Goal: Task Accomplishment & Management: Use online tool/utility

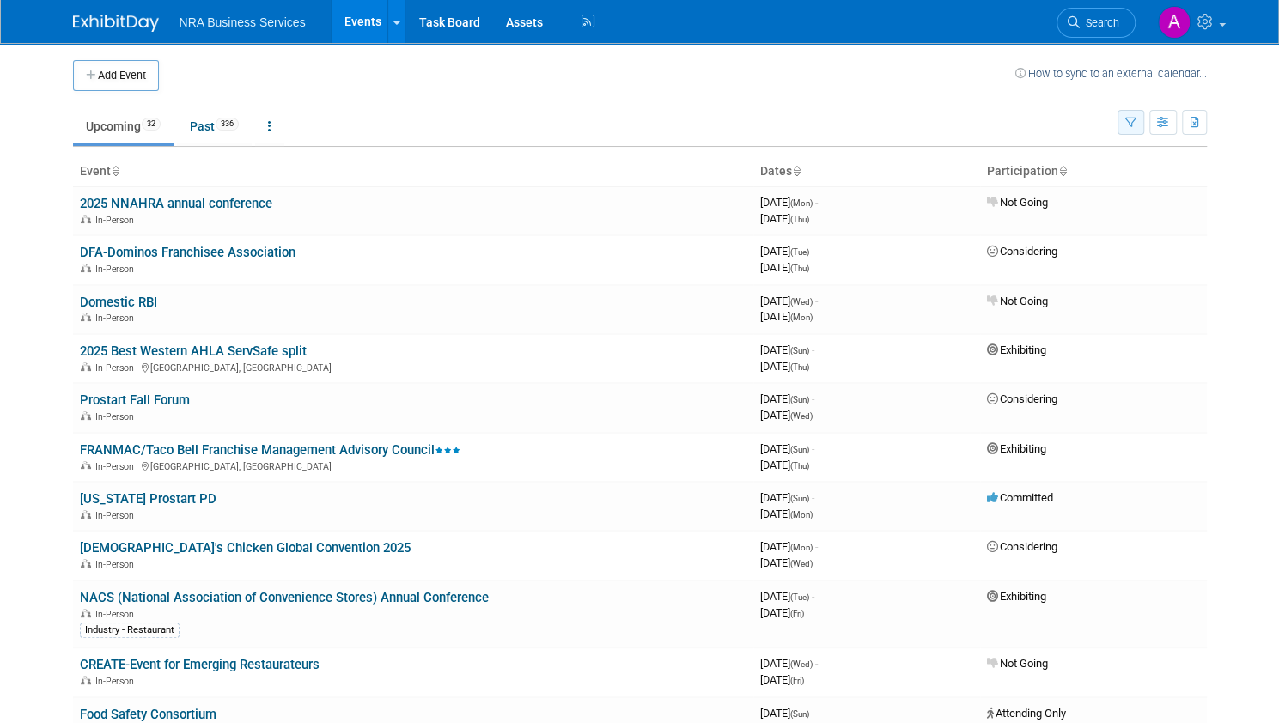
click at [1137, 125] on icon "button" at bounding box center [1130, 123] width 11 height 11
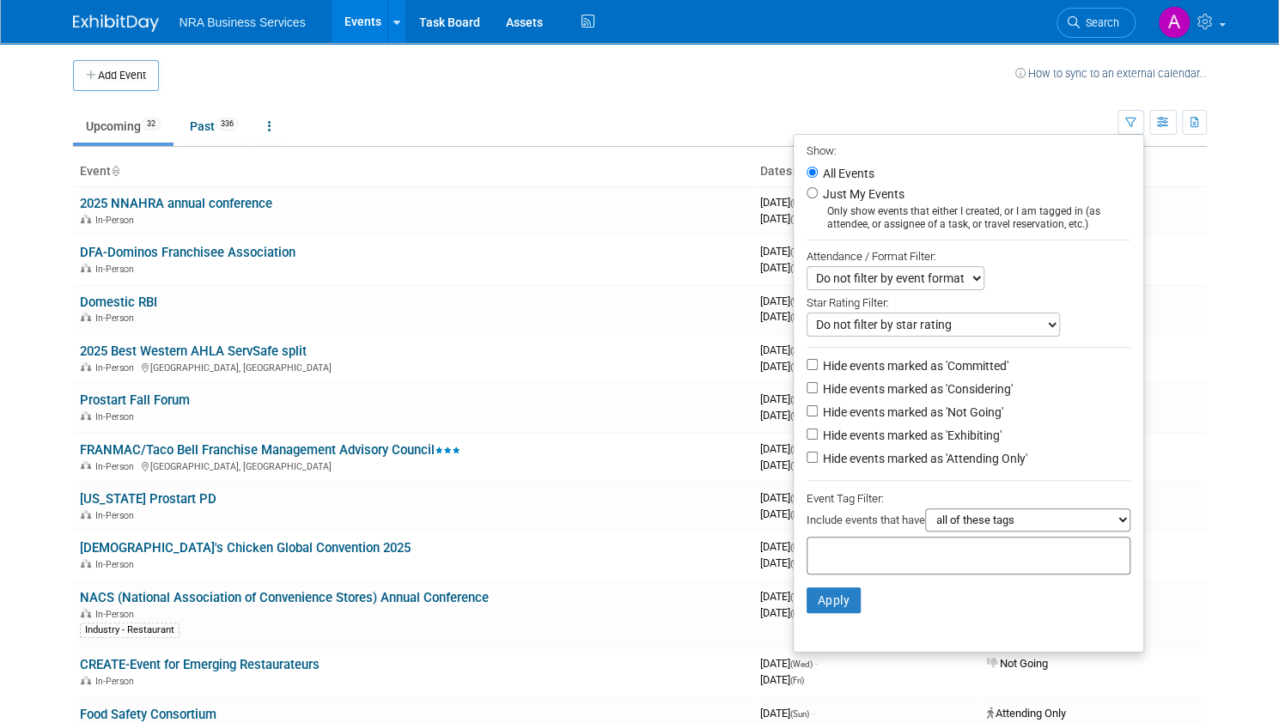
click at [364, 164] on th "Event" at bounding box center [413, 171] width 680 height 29
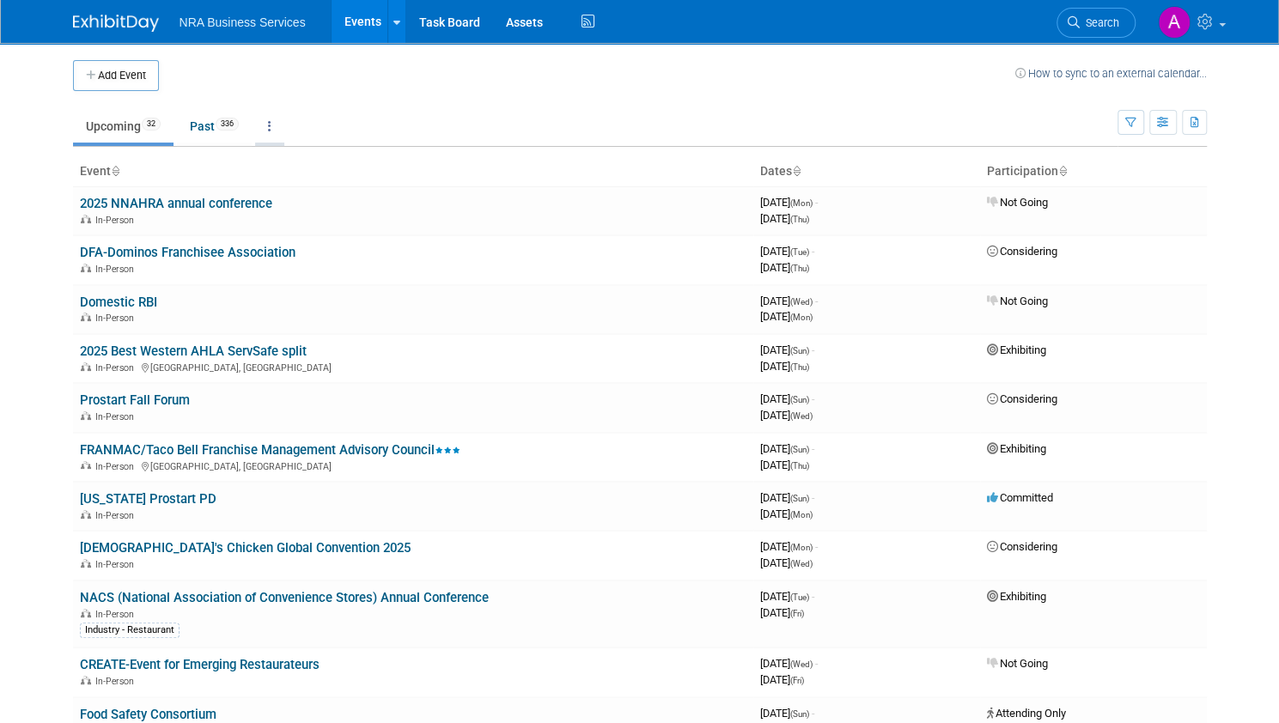
click at [255, 128] on link at bounding box center [269, 126] width 29 height 33
click at [285, 162] on link "All Events 368 Past and Upcoming" at bounding box center [323, 166] width 137 height 38
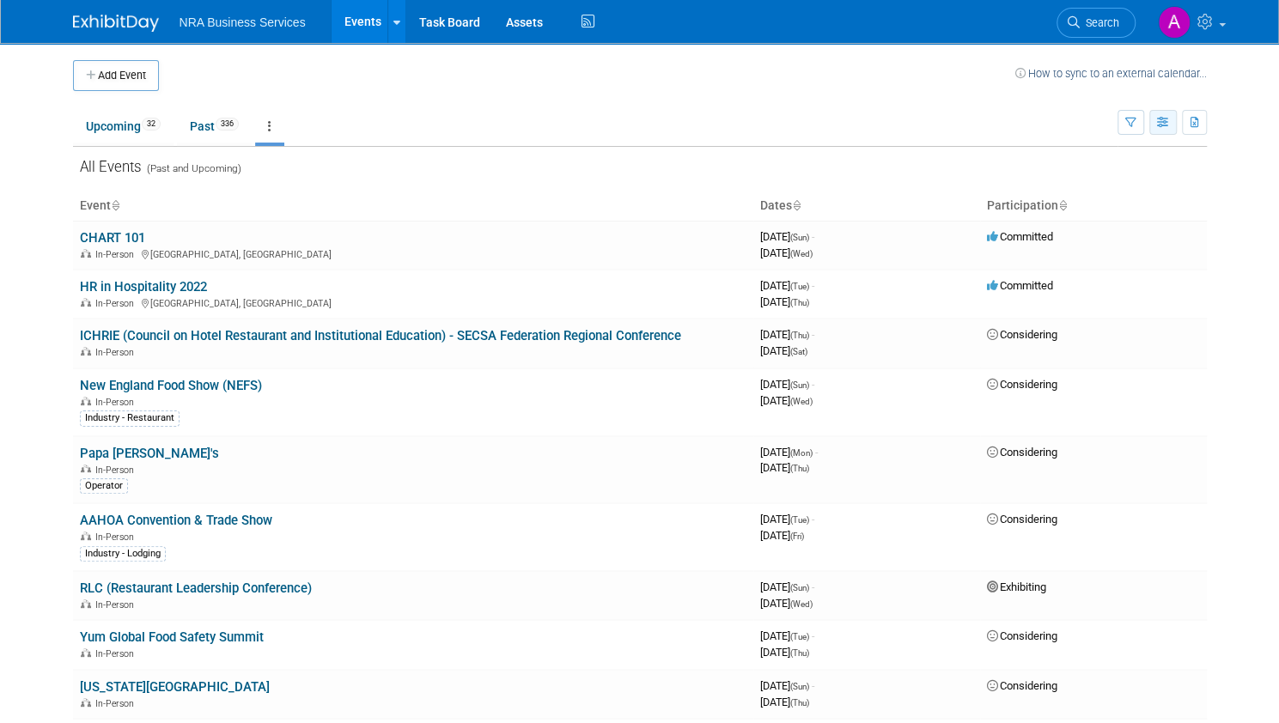
click at [1170, 126] on icon "button" at bounding box center [1163, 123] width 13 height 11
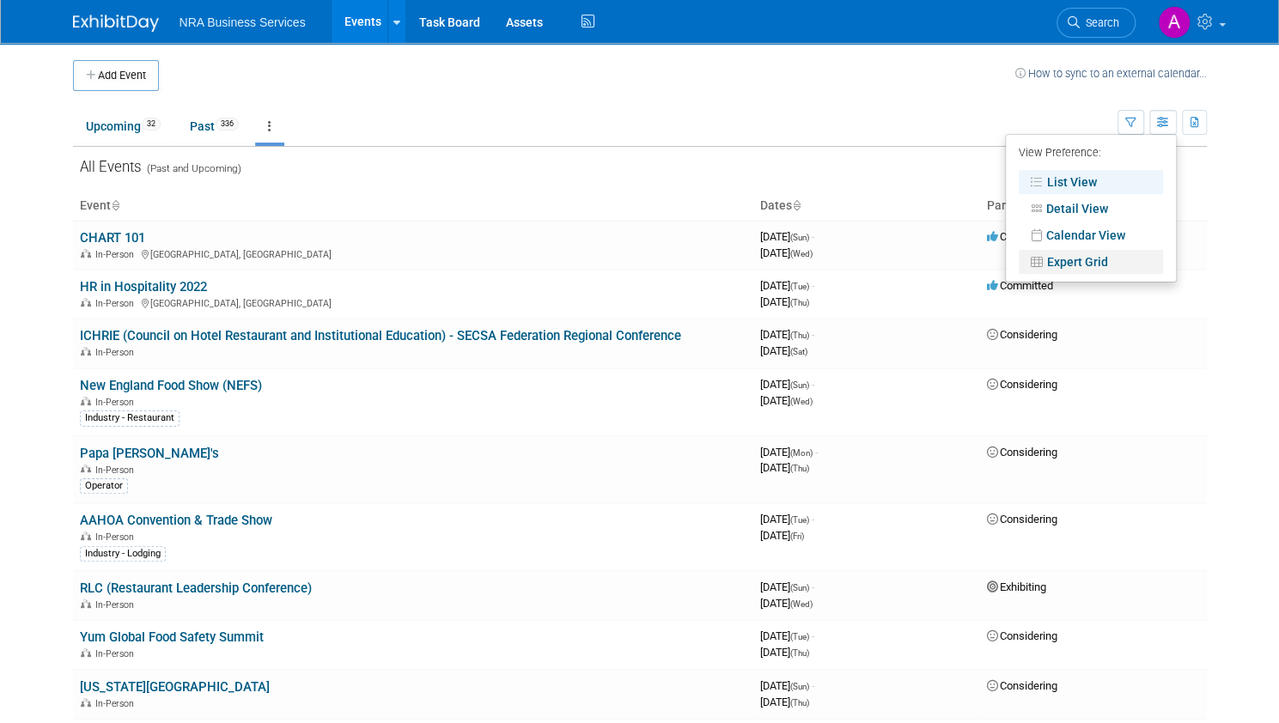
click at [1092, 268] on link "Expert Grid" at bounding box center [1091, 262] width 144 height 24
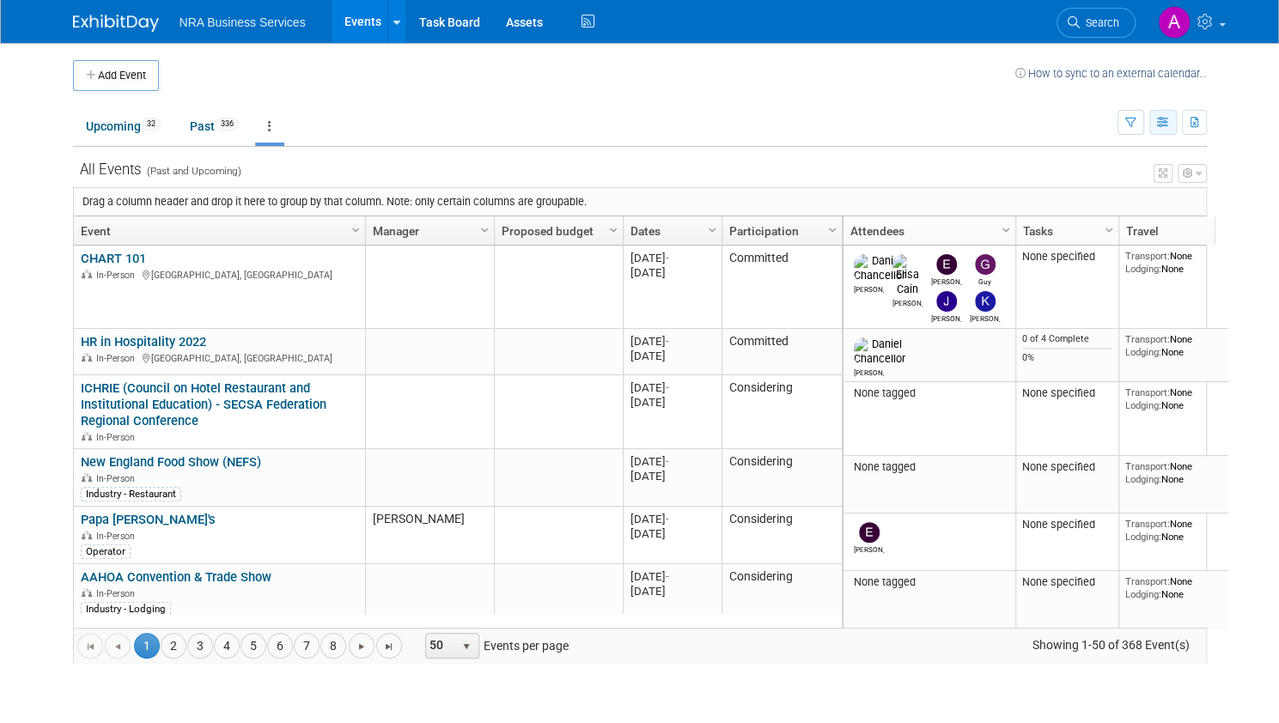
click at [1177, 128] on button "button" at bounding box center [1162, 122] width 27 height 25
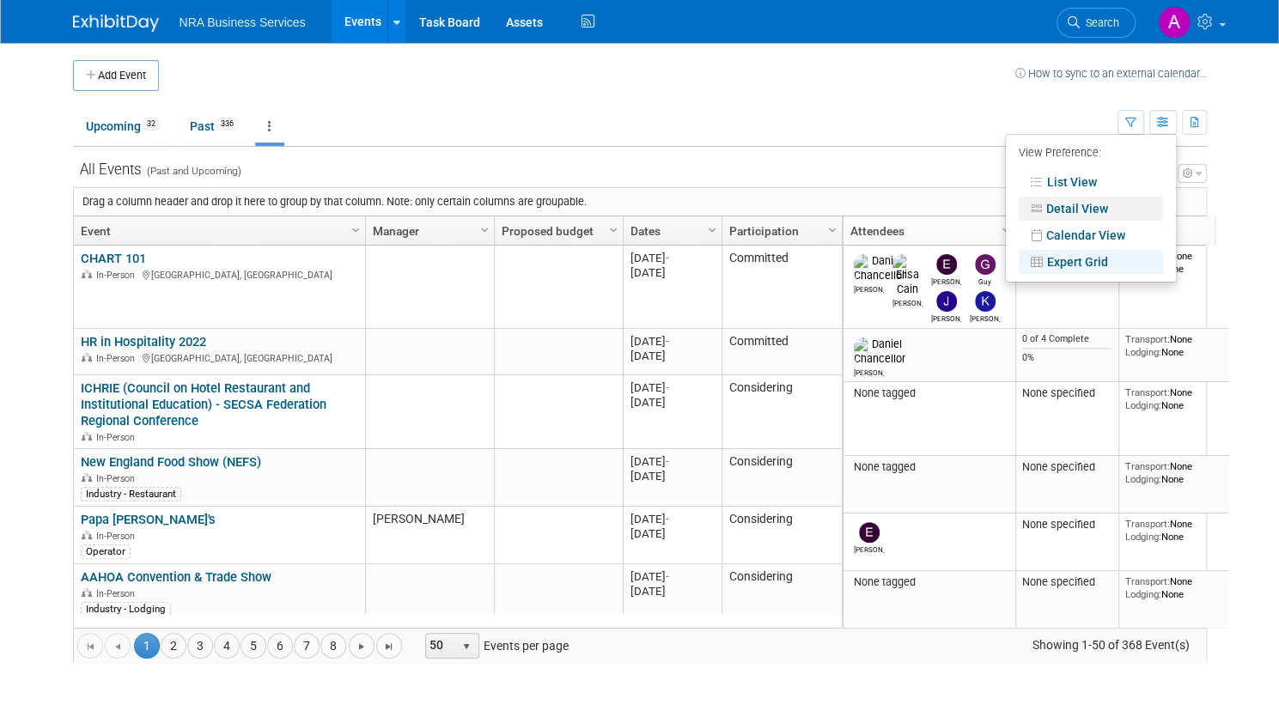
click at [1120, 198] on link "Detail View" at bounding box center [1091, 209] width 144 height 24
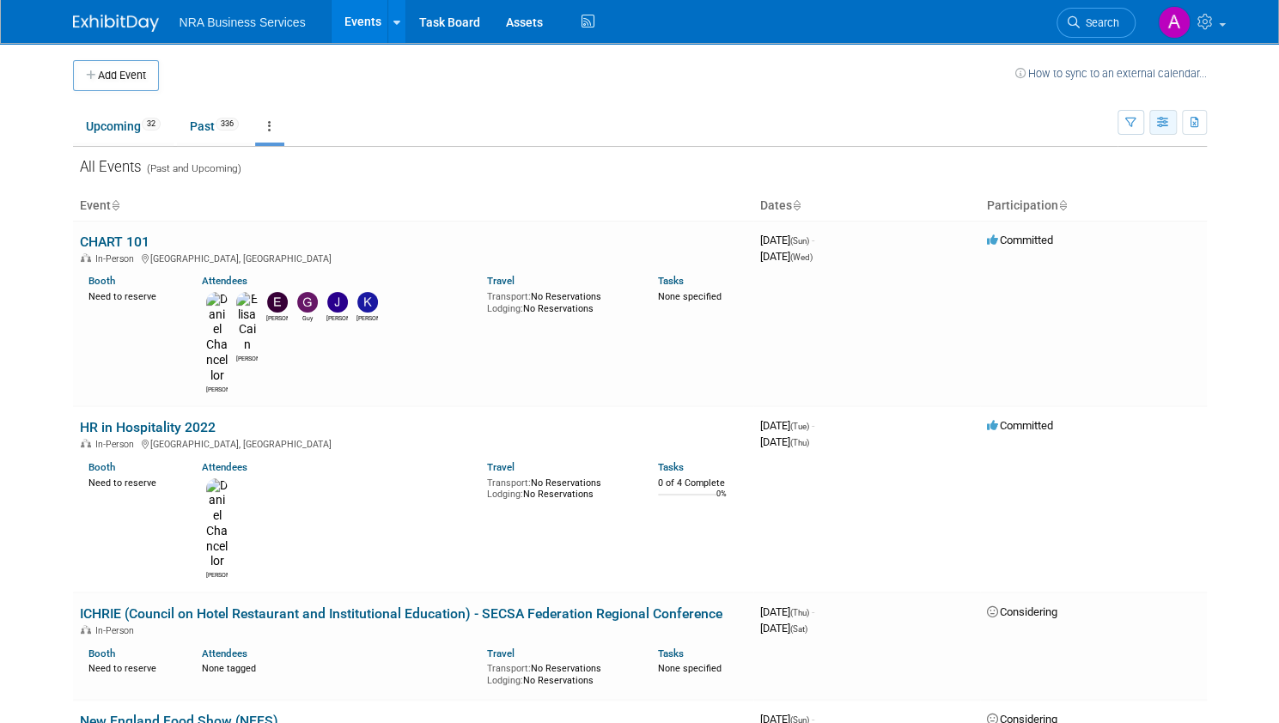
click at [1173, 131] on button "button" at bounding box center [1162, 122] width 27 height 25
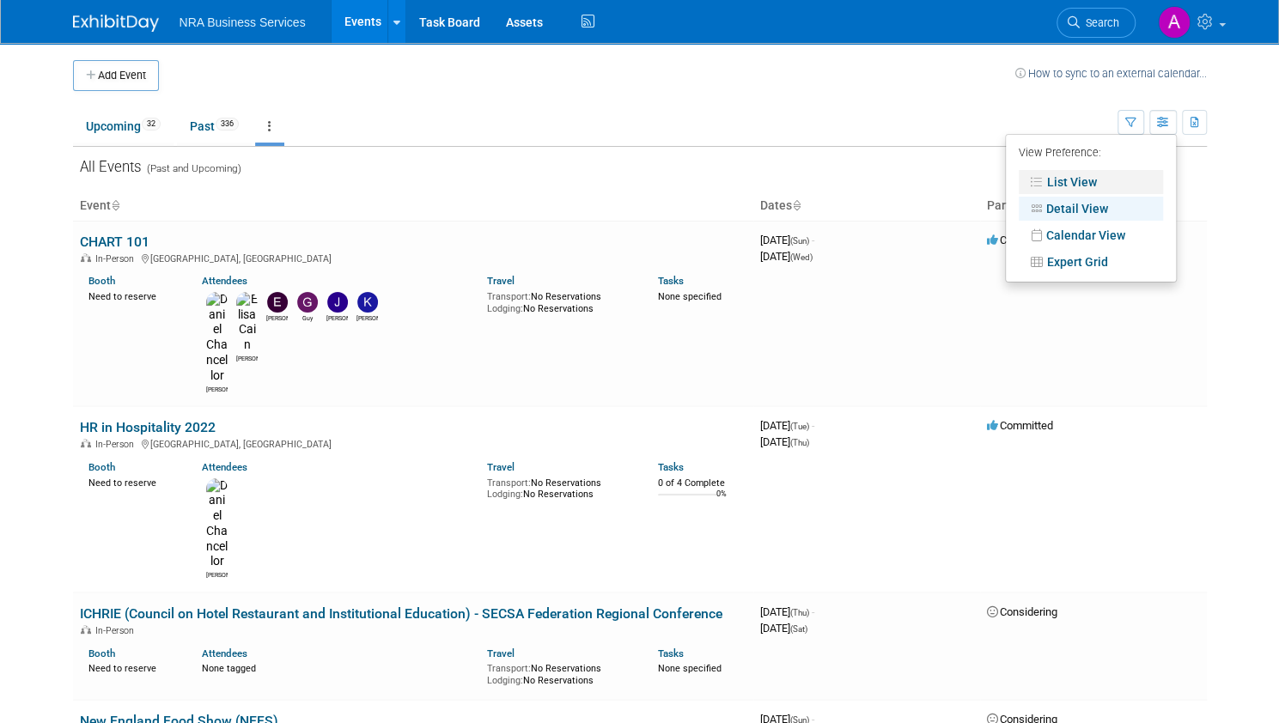
click at [1096, 190] on link "List View" at bounding box center [1091, 182] width 144 height 24
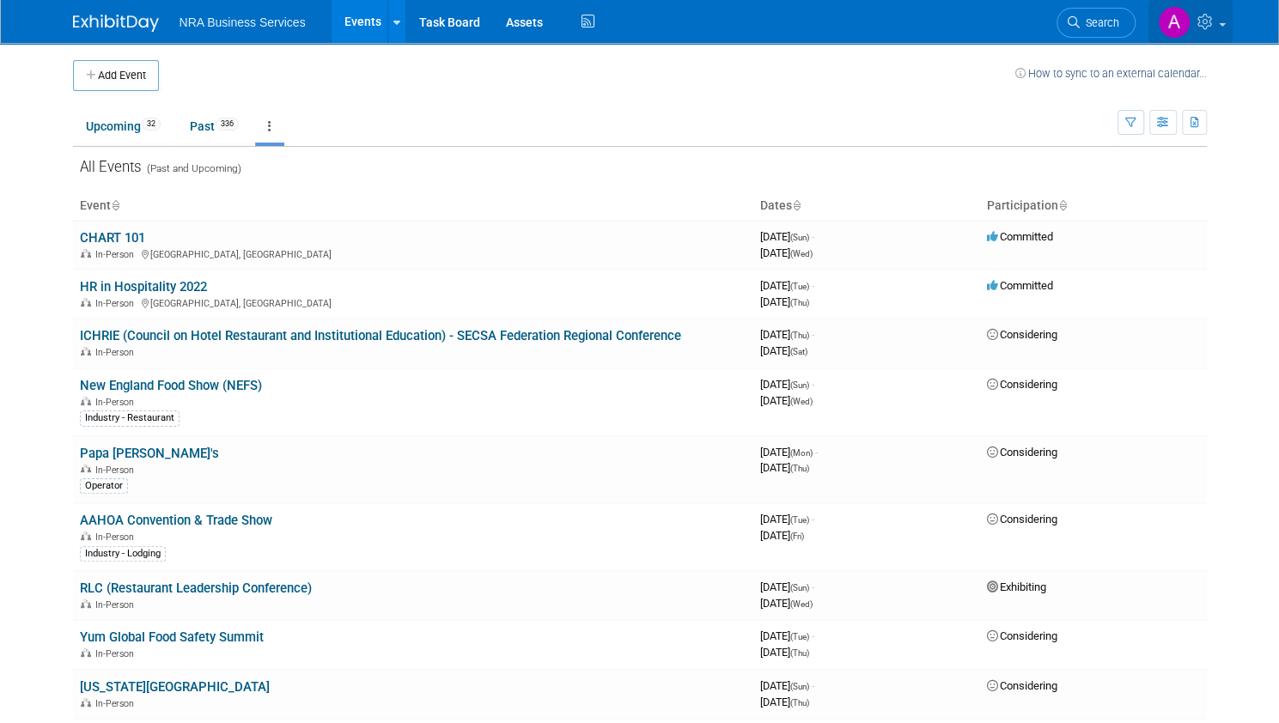
click at [1233, 29] on link at bounding box center [1191, 21] width 84 height 43
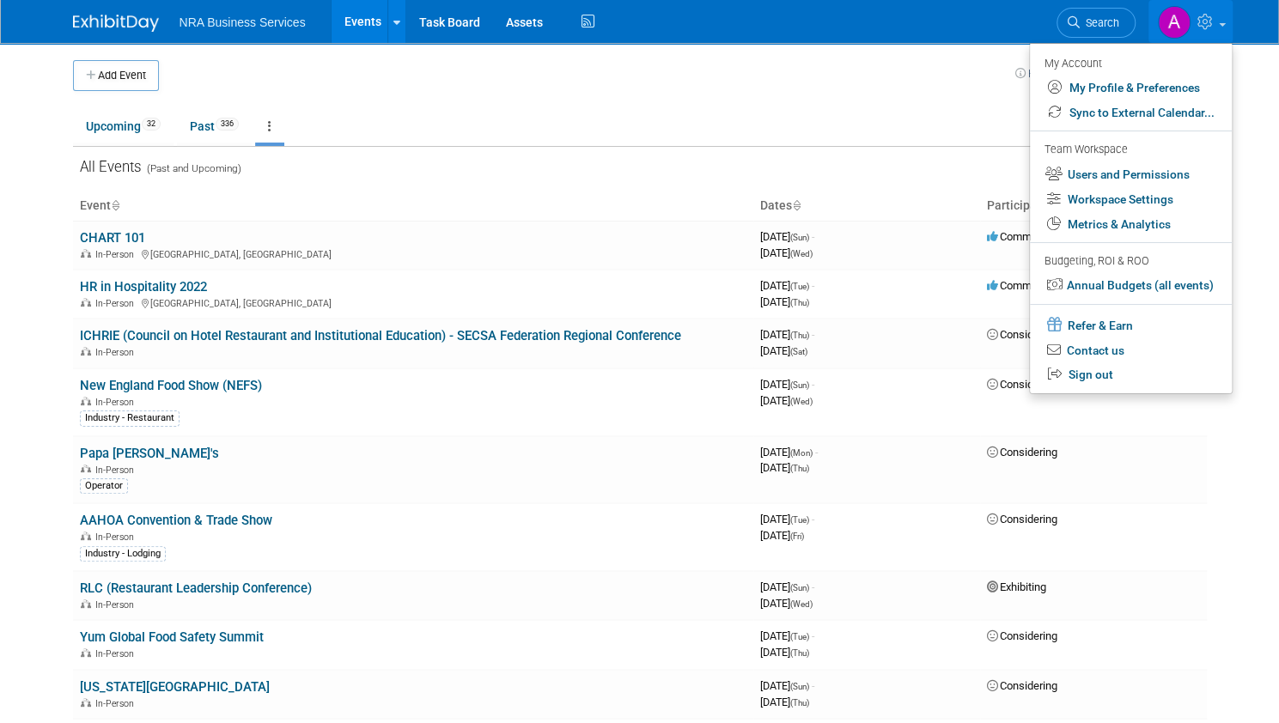
click at [775, 214] on th "Dates" at bounding box center [866, 206] width 227 height 29
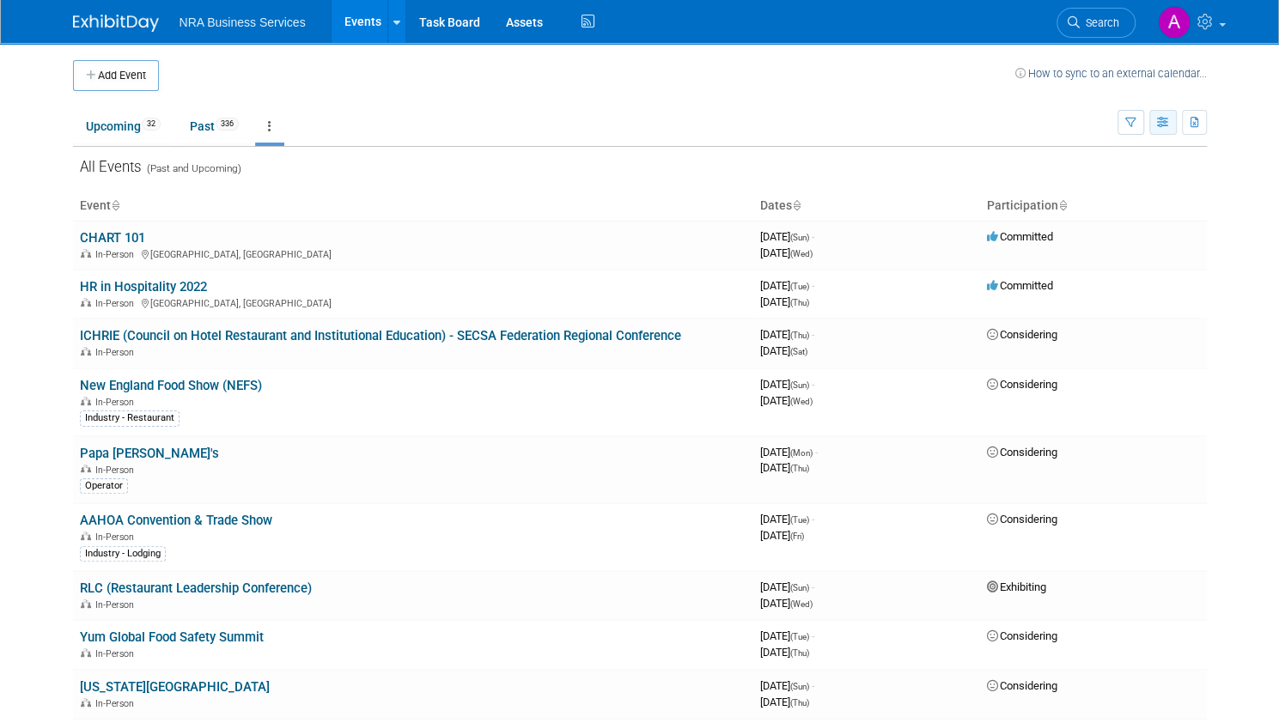
click at [1170, 131] on button "button" at bounding box center [1162, 122] width 27 height 25
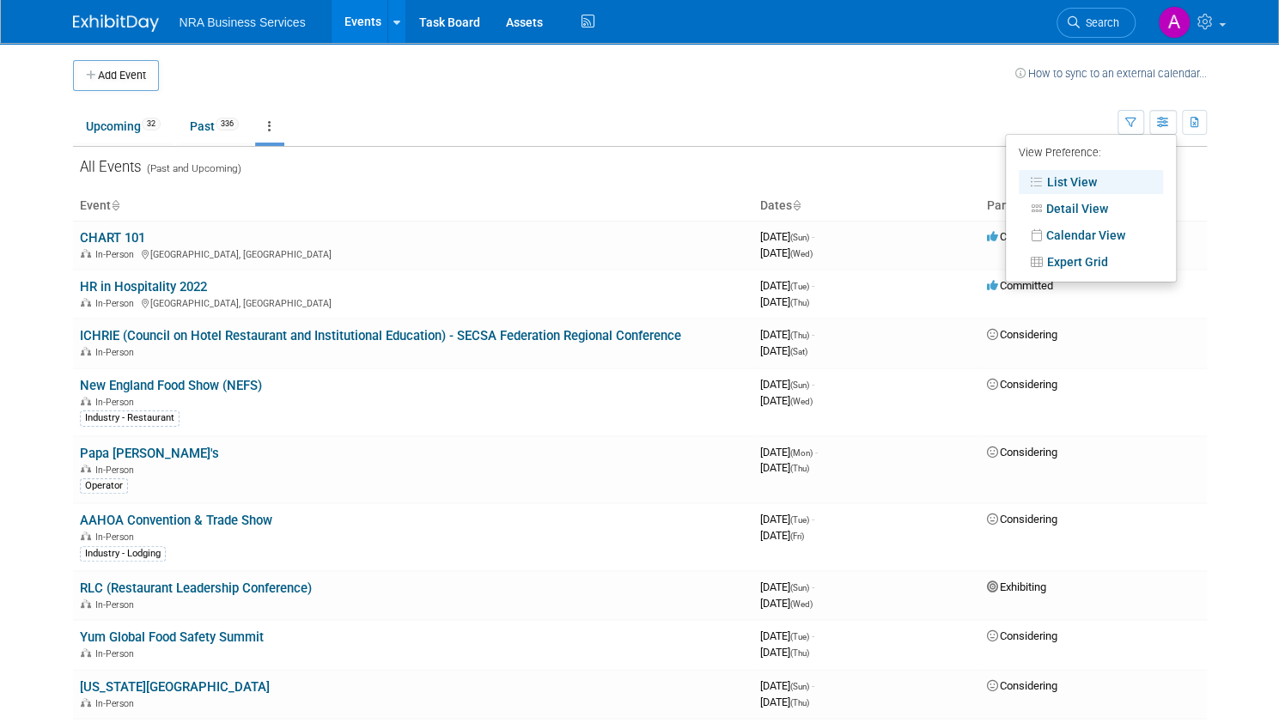
click at [636, 110] on ul "Upcoming 32 Past 336 All Events 368 Past and Upcoming Grouped Annually Events g…" at bounding box center [595, 127] width 1045 height 39
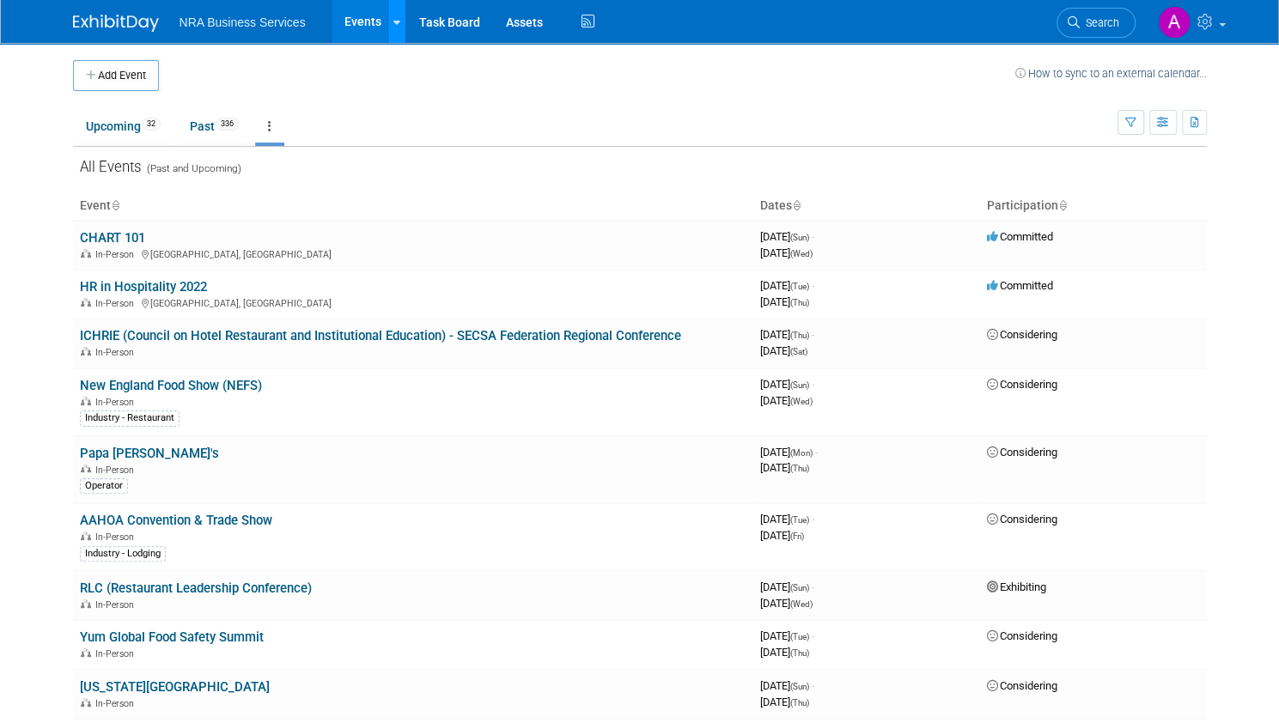
click at [389, 25] on link at bounding box center [396, 21] width 18 height 43
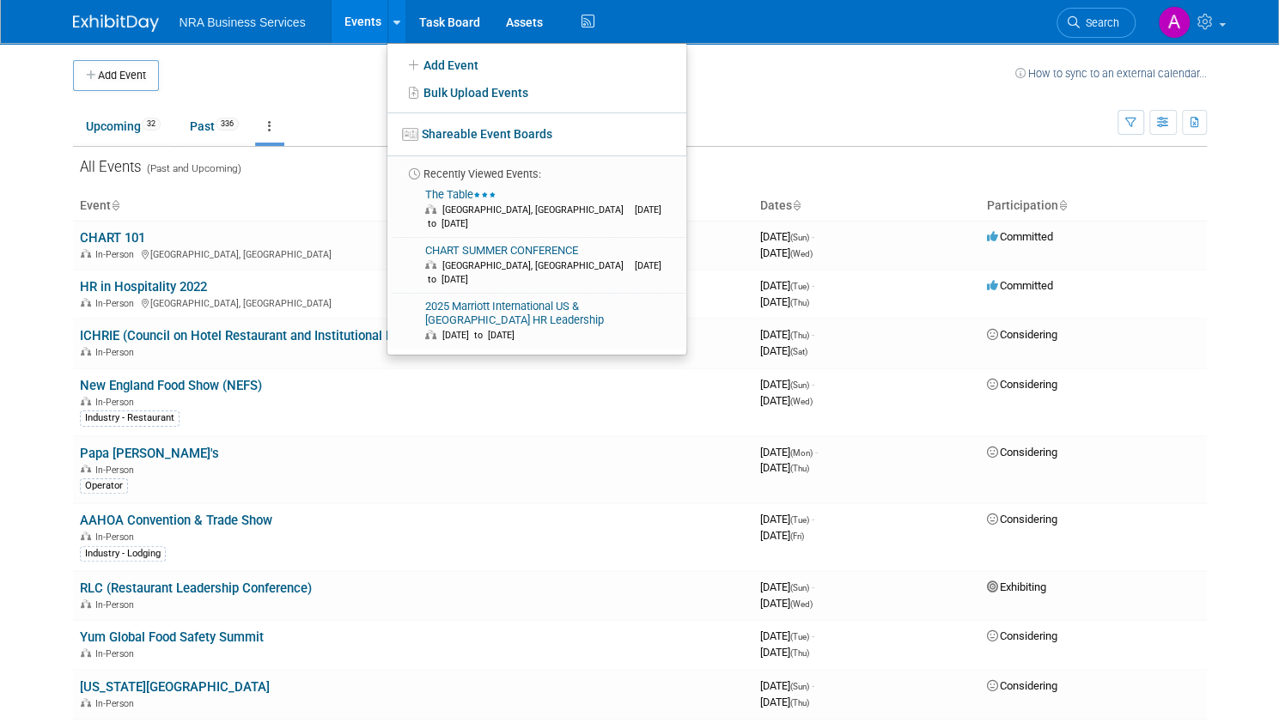
click at [813, 99] on td "Upcoming 32 Past 336 All Events 368 Past and Upcoming Grouped Annually Events g…" at bounding box center [595, 119] width 1045 height 56
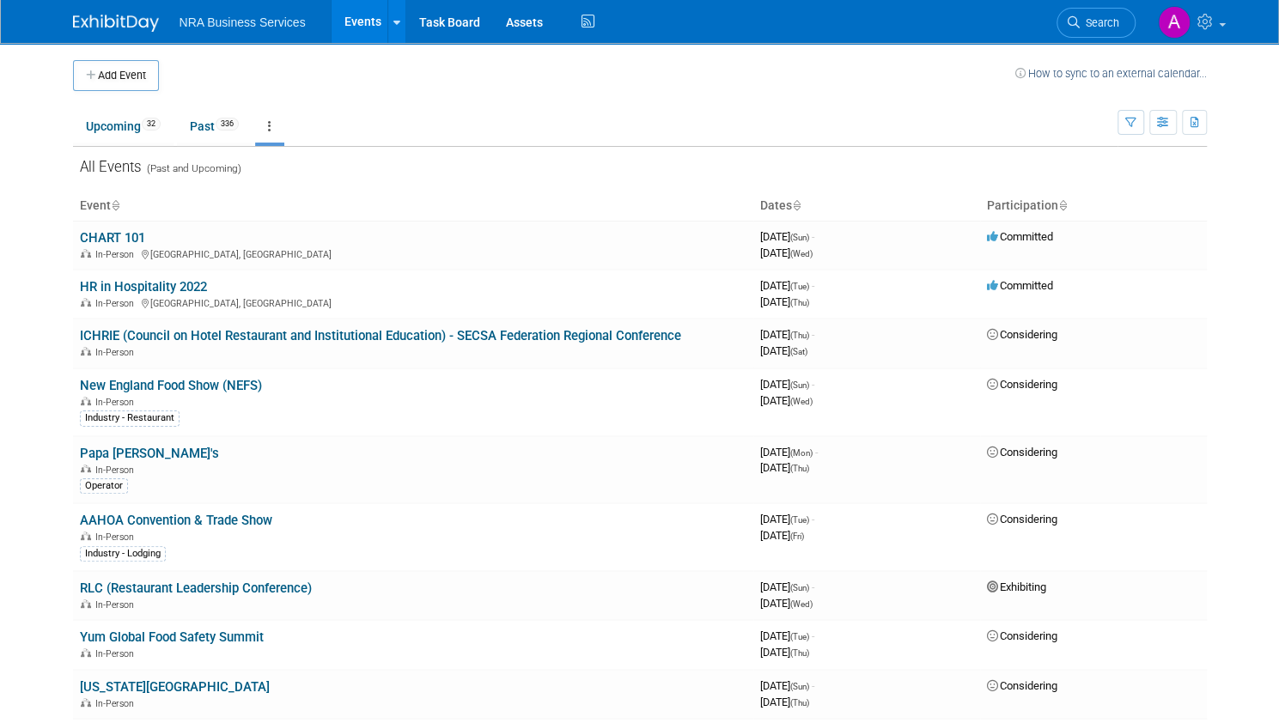
click at [719, 125] on ul "Upcoming 32 Past 336 All Events 368 Past and Upcoming Grouped Annually Events g…" at bounding box center [595, 127] width 1045 height 39
click at [91, 168] on div "All Events (Past and Upcoming)" at bounding box center [640, 164] width 1134 height 34
click at [1207, 124] on button "button" at bounding box center [1194, 122] width 25 height 25
click at [1127, 176] on span "(368 Events)" at bounding box center [1139, 178] width 58 height 12
